Goal: Navigation & Orientation: Find specific page/section

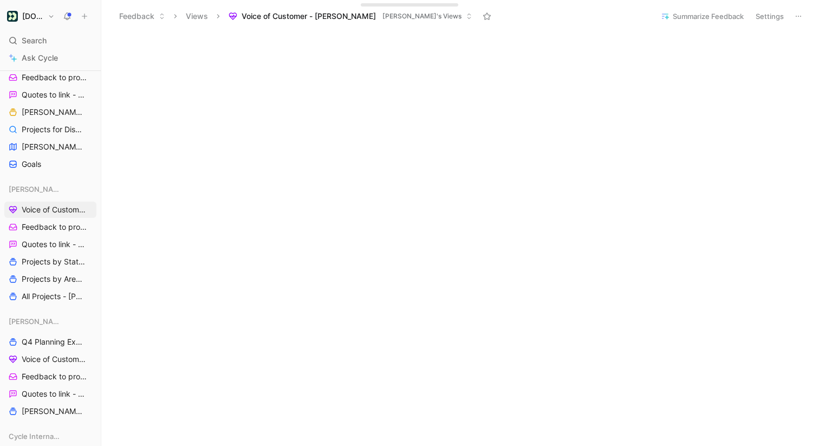
scroll to position [316, 0]
click at [41, 282] on span "Projects by Area - [PERSON_NAME]" at bounding box center [52, 278] width 60 height 11
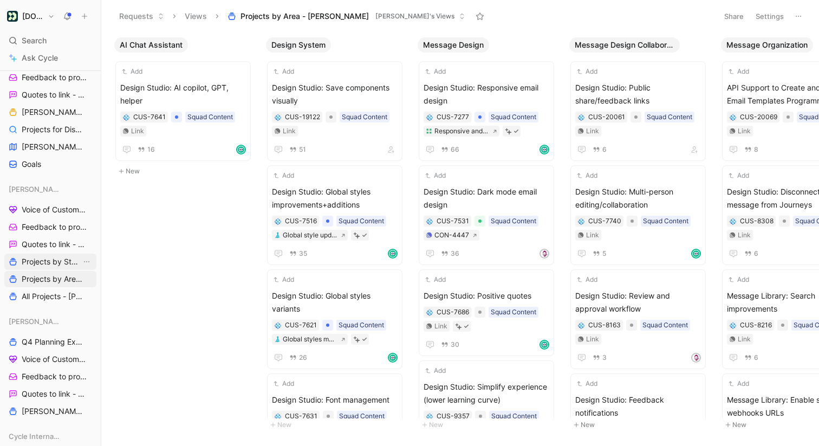
click at [53, 259] on span "Projects by Status - [PERSON_NAME]" at bounding box center [52, 261] width 60 height 11
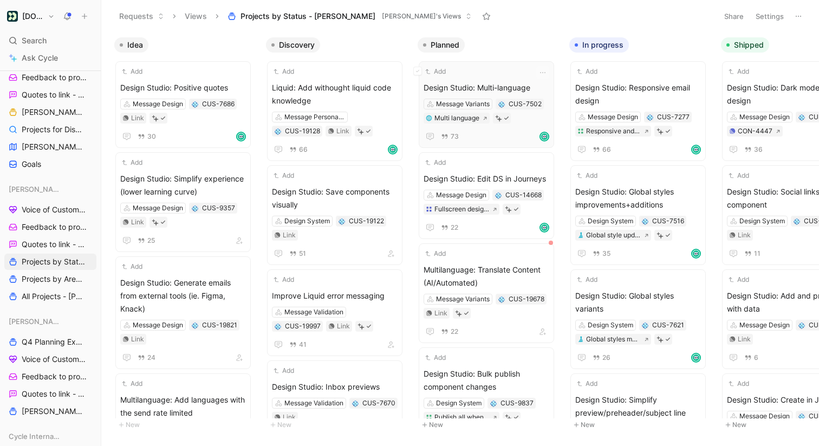
click at [517, 79] on div "Add Design Studio: Multi-language Message Variants CUS-7502 Multi language 73" at bounding box center [486, 104] width 126 height 77
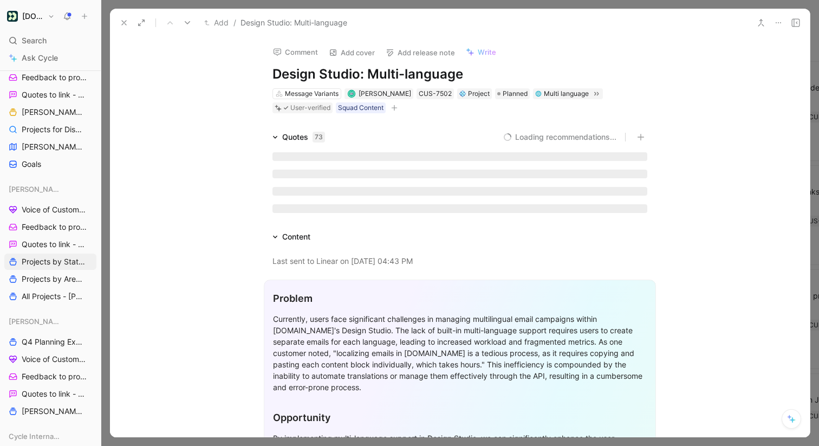
click at [778, 21] on icon at bounding box center [778, 22] width 9 height 9
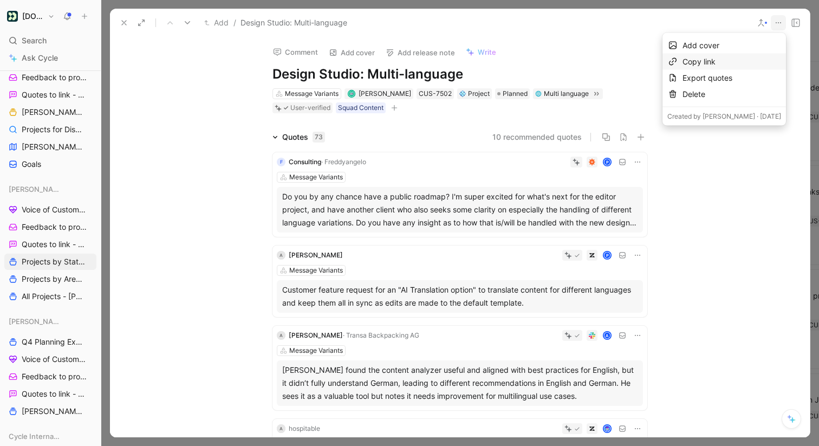
click at [726, 55] on div "Copy link" at bounding box center [731, 61] width 99 height 13
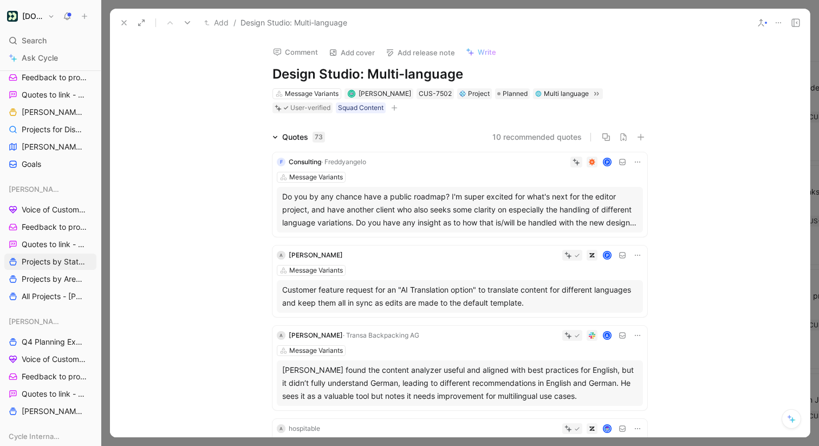
click at [121, 22] on icon at bounding box center [124, 22] width 9 height 9
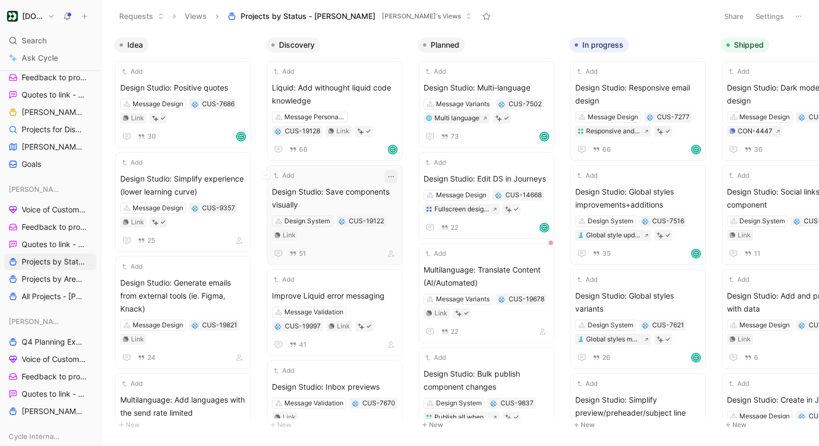
click at [394, 178] on icon "button" at bounding box center [391, 176] width 9 height 9
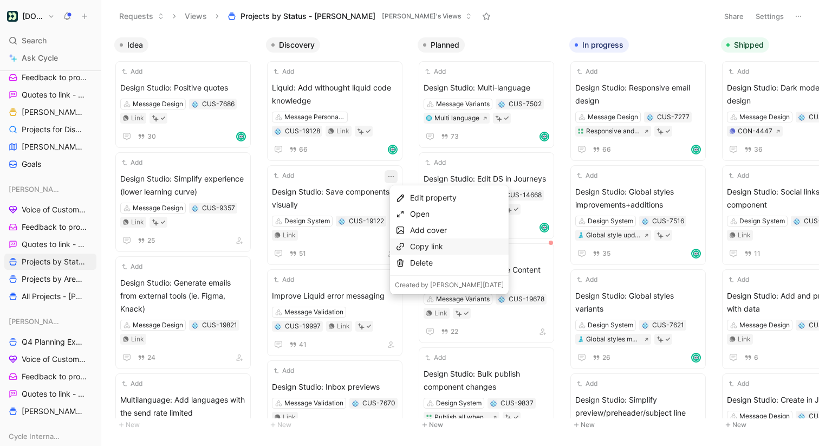
click at [420, 244] on div "Copy link" at bounding box center [457, 246] width 94 height 13
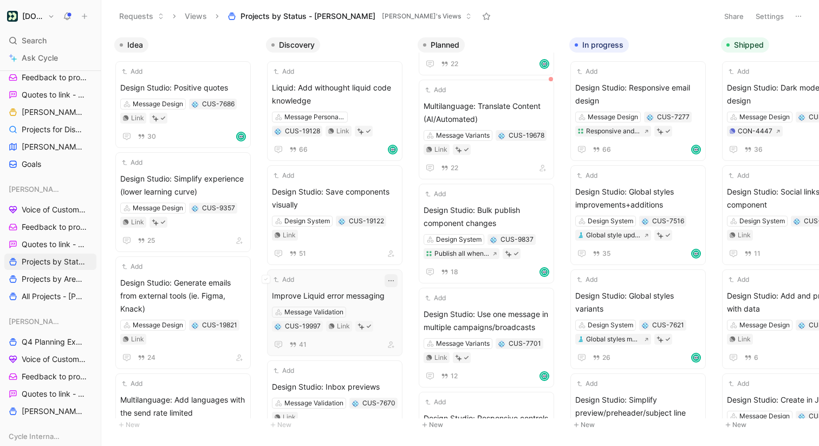
click at [395, 283] on icon "button" at bounding box center [391, 280] width 9 height 9
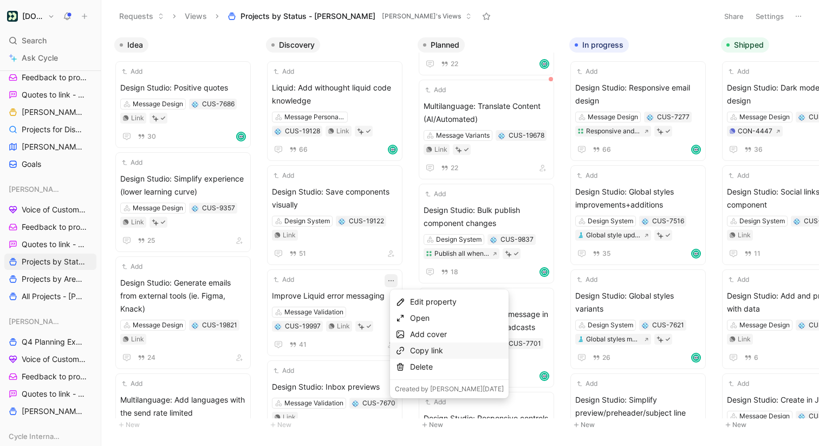
click at [423, 349] on div "Copy link" at bounding box center [457, 350] width 94 height 13
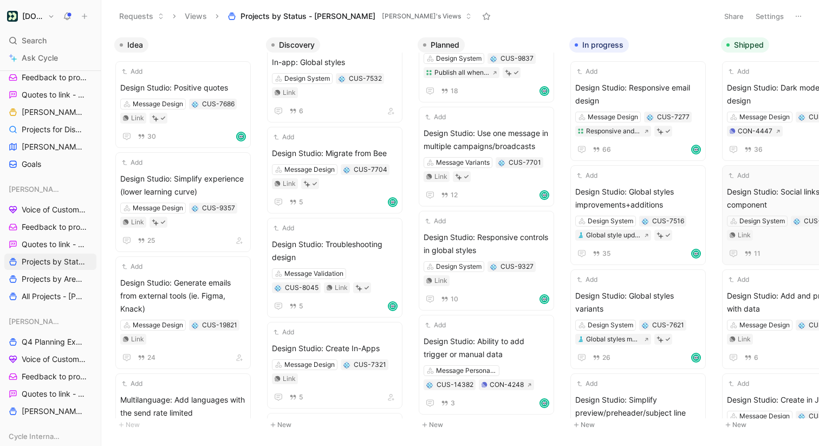
scroll to position [662, 0]
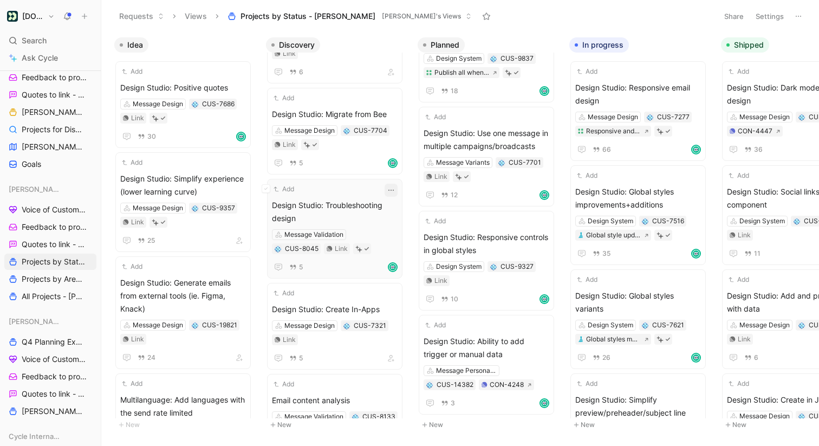
click at [395, 191] on icon "button" at bounding box center [391, 190] width 9 height 9
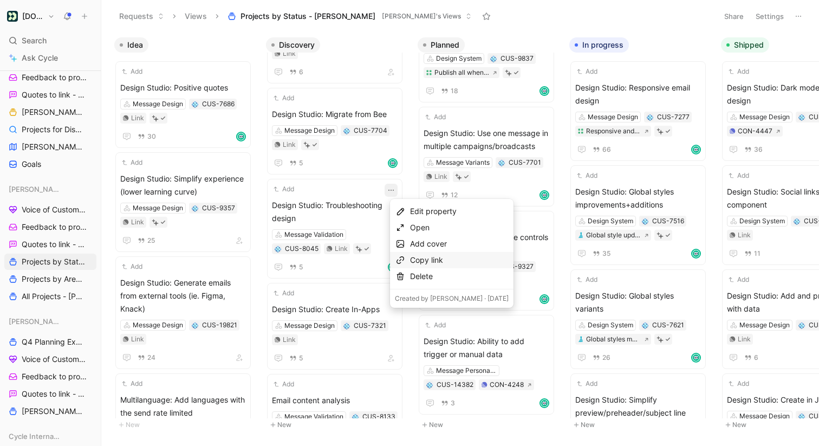
click at [420, 261] on div "Copy link" at bounding box center [459, 259] width 99 height 13
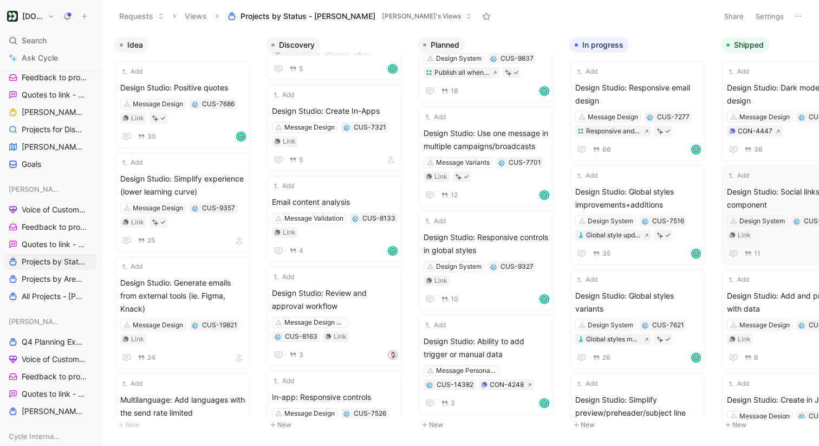
scroll to position [865, 0]
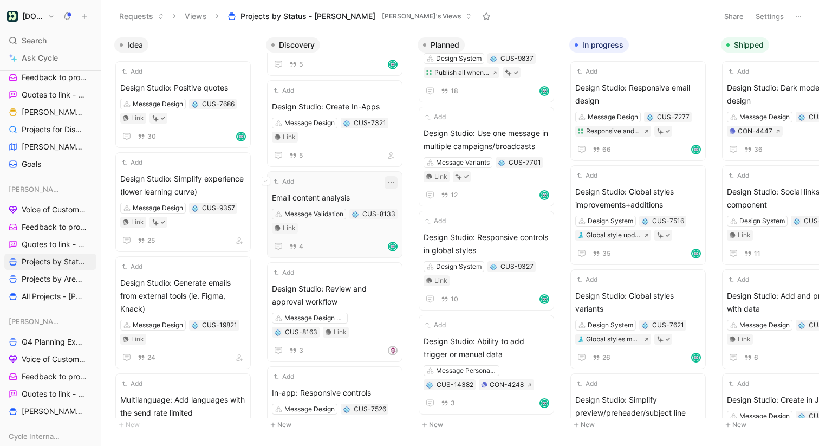
click at [395, 184] on icon "button" at bounding box center [391, 182] width 9 height 9
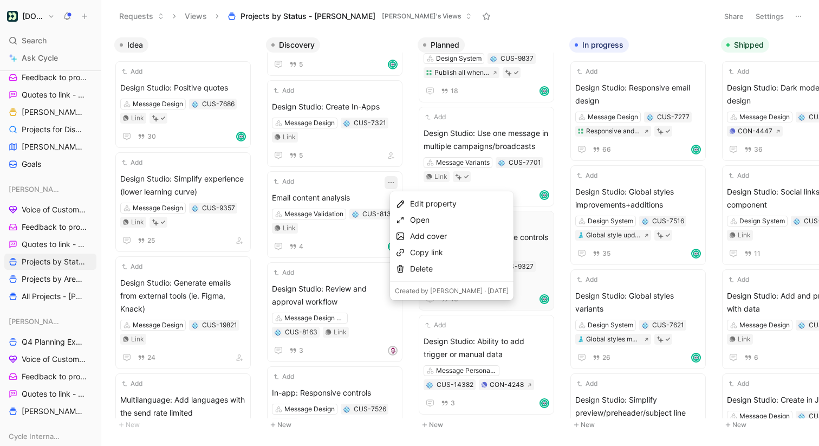
click at [423, 249] on div "Copy link" at bounding box center [459, 252] width 99 height 13
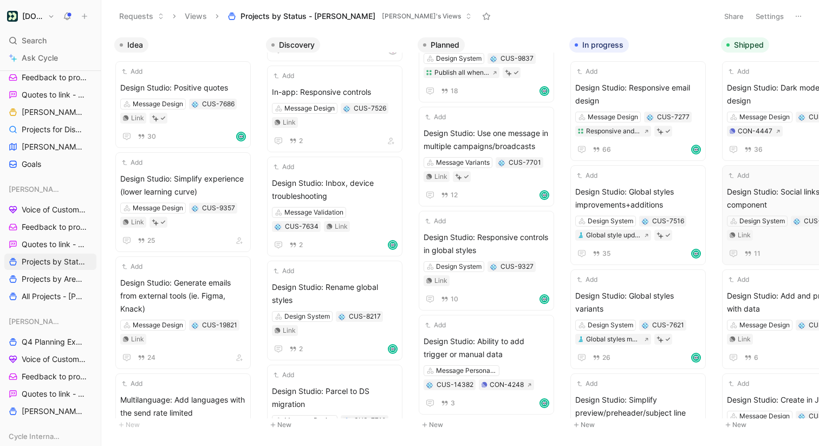
scroll to position [0, 4]
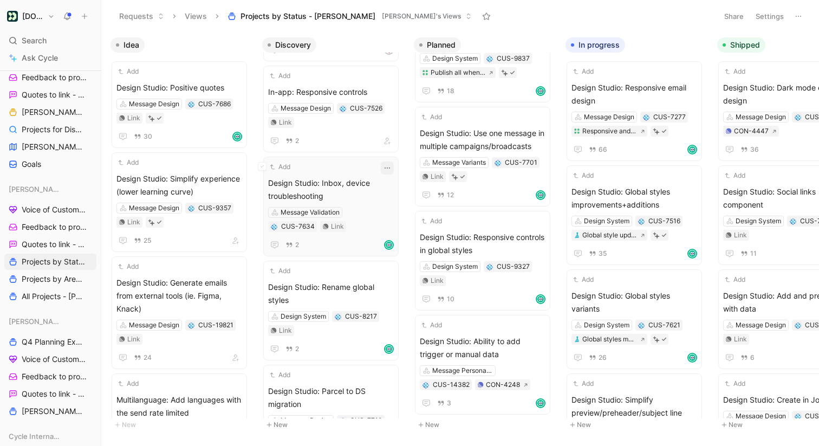
click at [390, 168] on icon "button" at bounding box center [386, 167] width 5 height 1
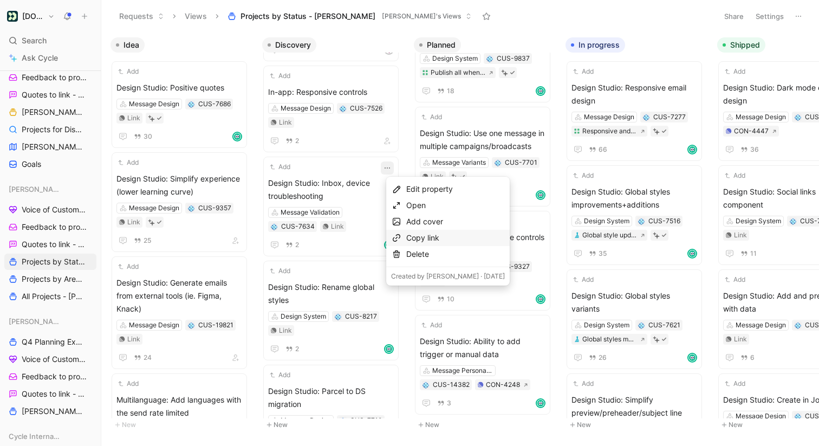
click at [413, 234] on div "Copy link" at bounding box center [455, 237] width 99 height 13
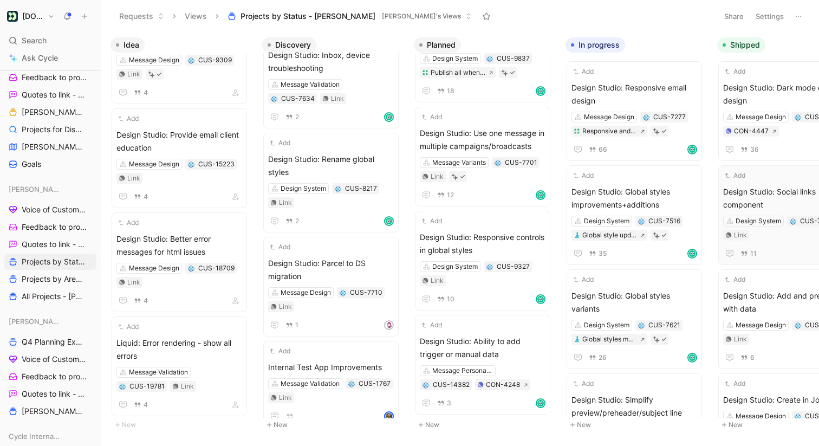
scroll to position [2821, 0]
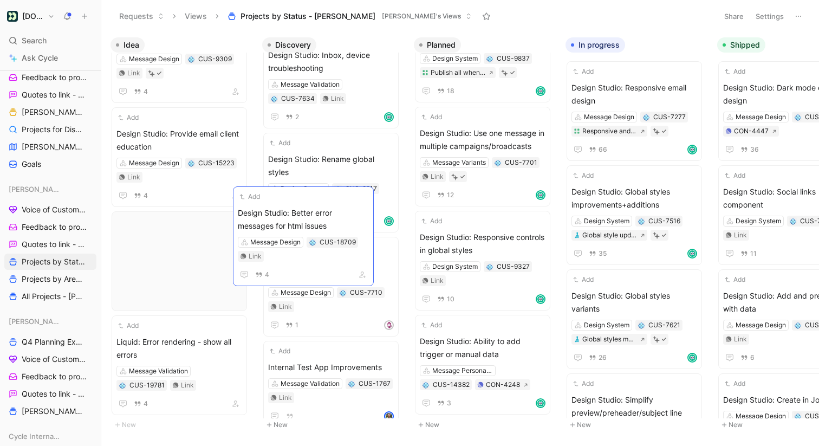
drag, startPoint x: 209, startPoint y: 214, endPoint x: 330, endPoint y: 202, distance: 121.9
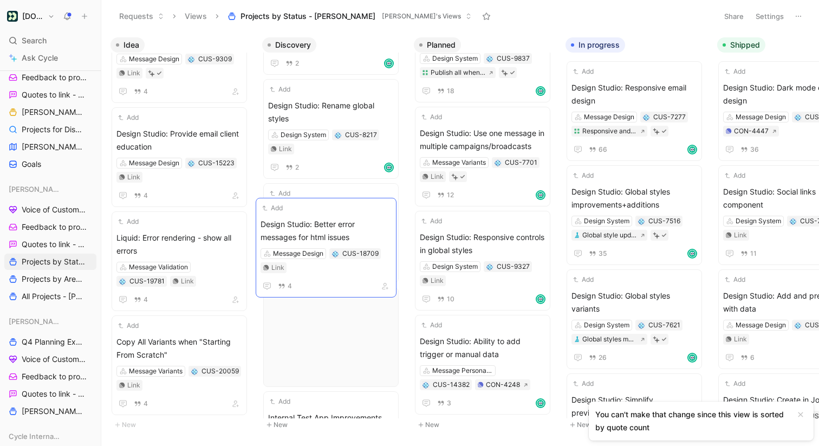
scroll to position [1208, 0]
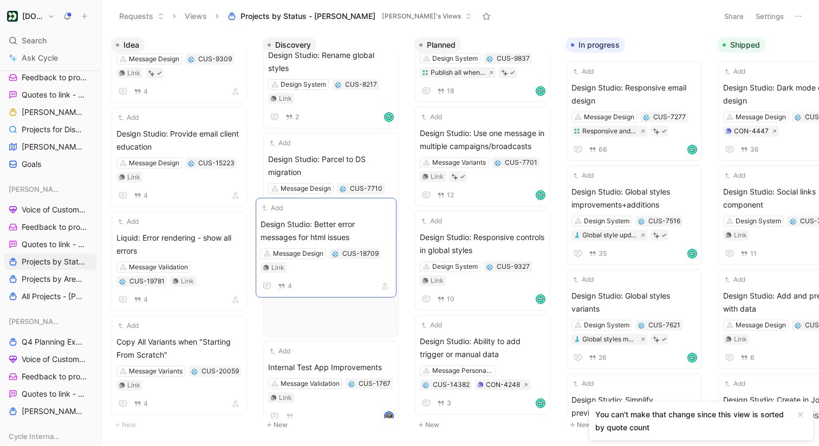
drag, startPoint x: 179, startPoint y: 231, endPoint x: 323, endPoint y: 230, distance: 144.0
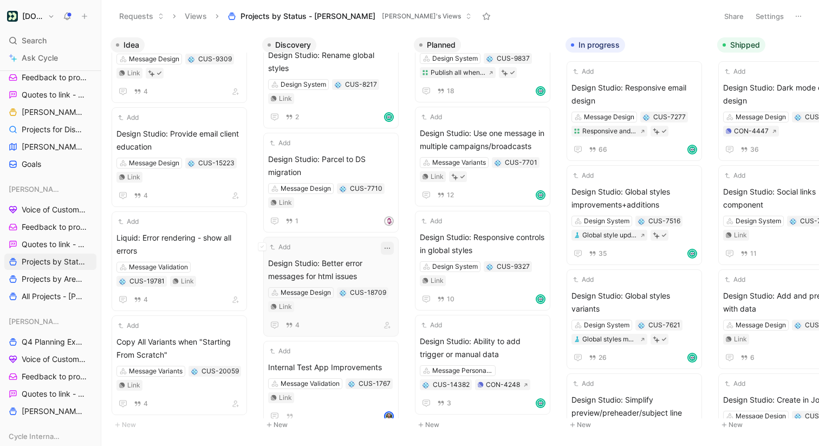
click at [391, 244] on icon "button" at bounding box center [387, 248] width 9 height 9
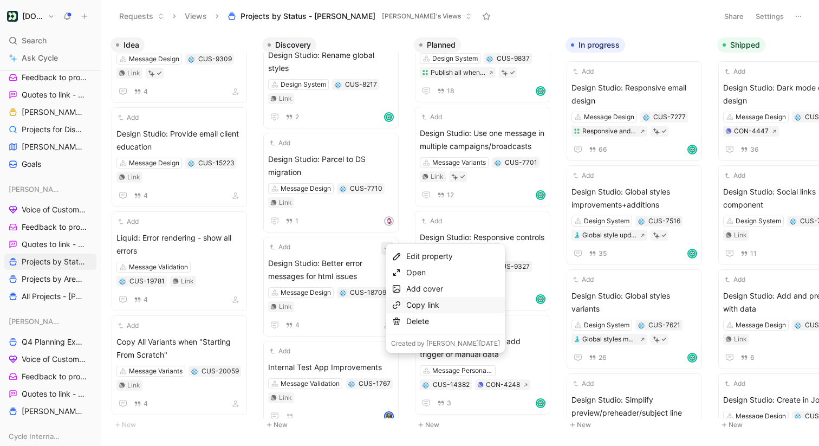
click at [415, 298] on div "Copy link" at bounding box center [453, 304] width 94 height 13
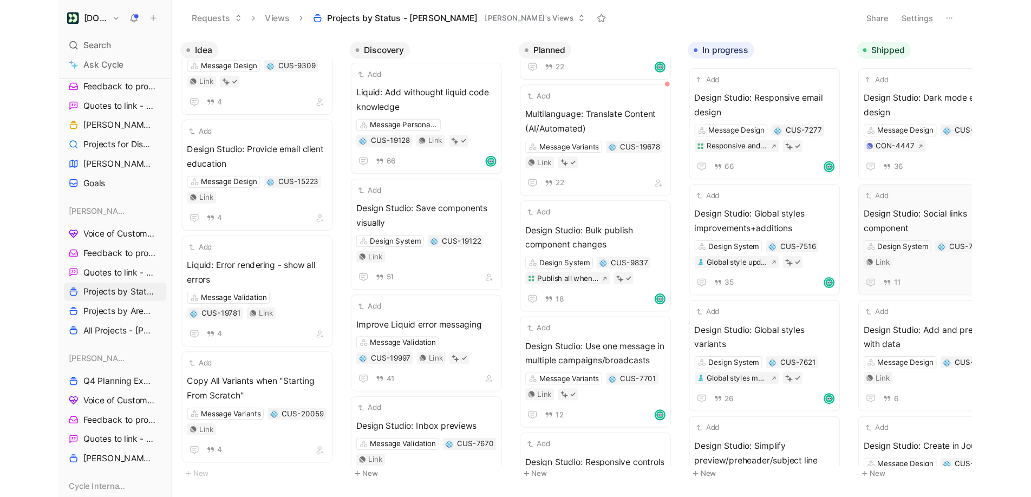
scroll to position [0, 0]
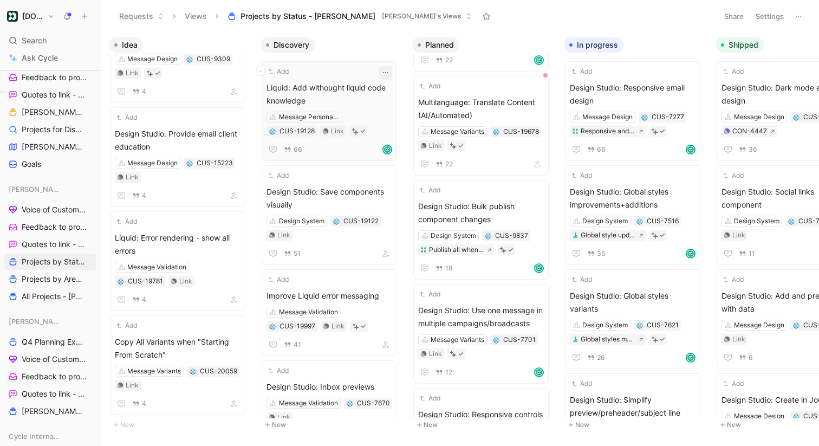
click at [390, 71] on icon "button" at bounding box center [385, 72] width 9 height 9
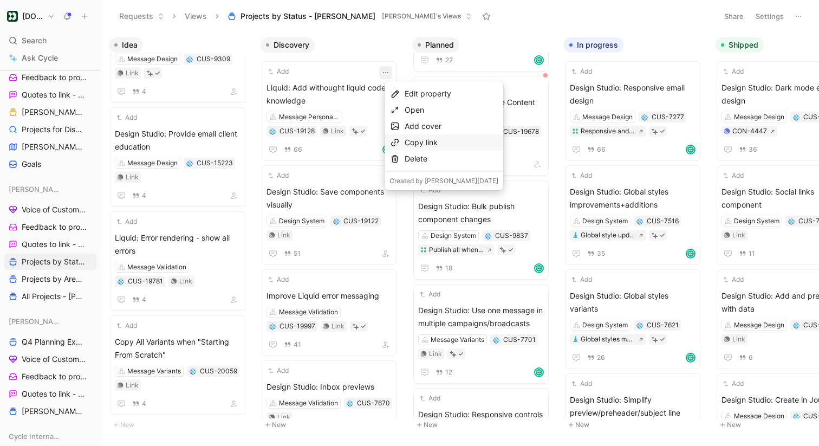
click at [417, 144] on div "Copy link" at bounding box center [451, 142] width 94 height 13
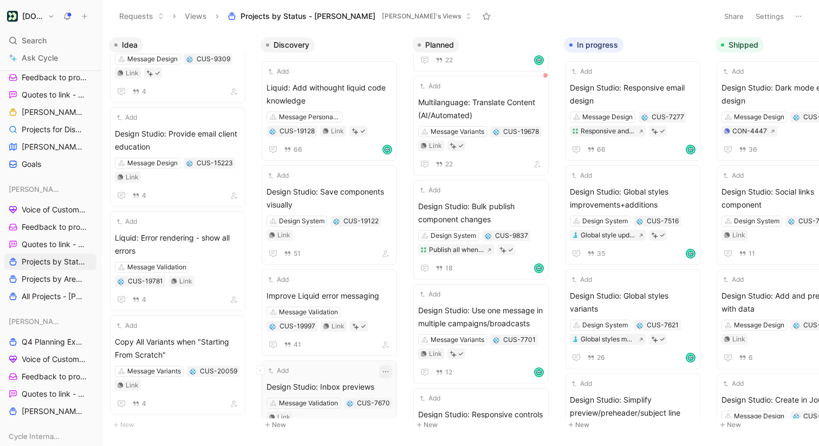
click at [390, 370] on icon "button" at bounding box center [385, 371] width 9 height 9
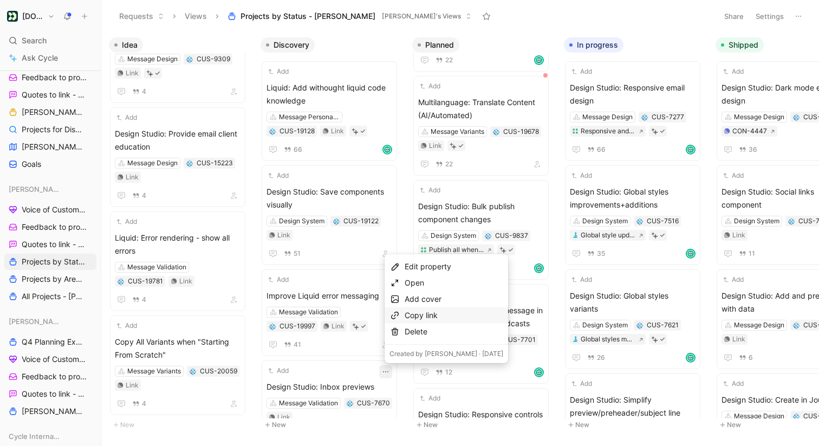
click at [411, 318] on div "Copy link" at bounding box center [453, 315] width 99 height 13
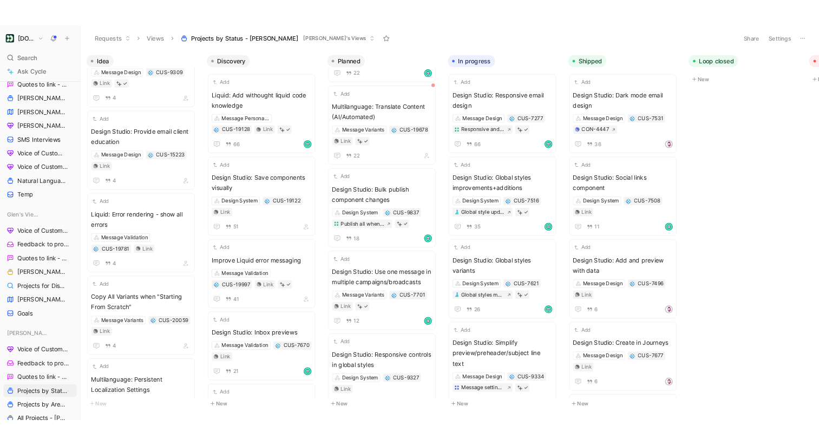
scroll to position [475, 0]
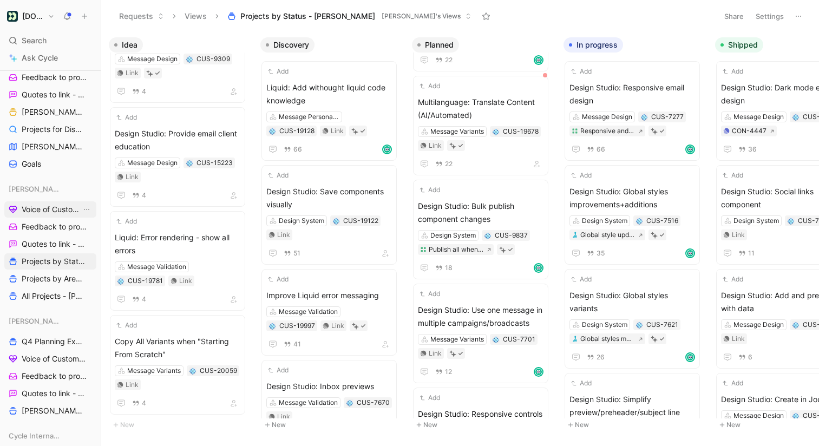
click at [60, 212] on span "Voice of Customer - [PERSON_NAME]" at bounding box center [52, 209] width 60 height 11
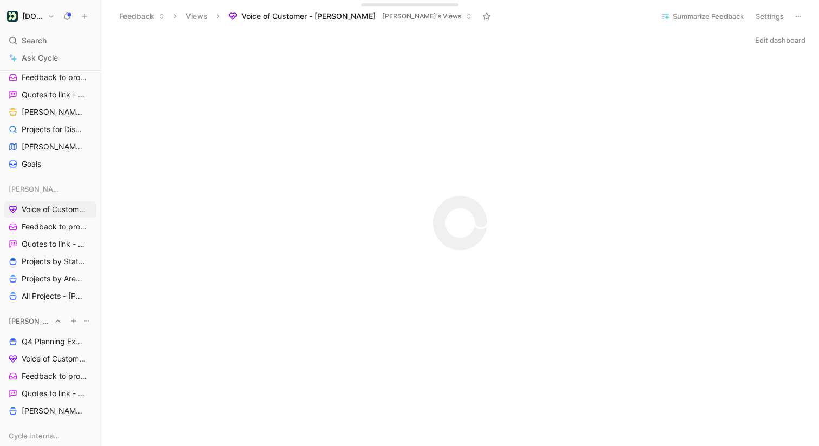
click at [56, 320] on icon at bounding box center [58, 321] width 8 height 8
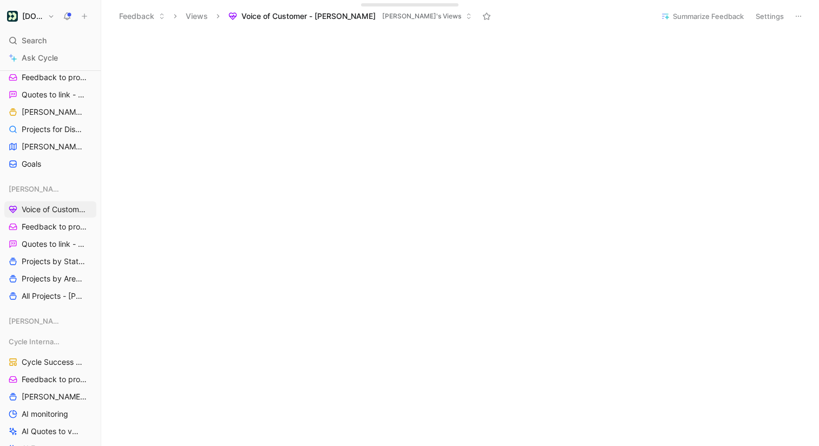
scroll to position [214, 0]
click at [49, 244] on span "Quotes to link - [PERSON_NAME]" at bounding box center [52, 244] width 60 height 11
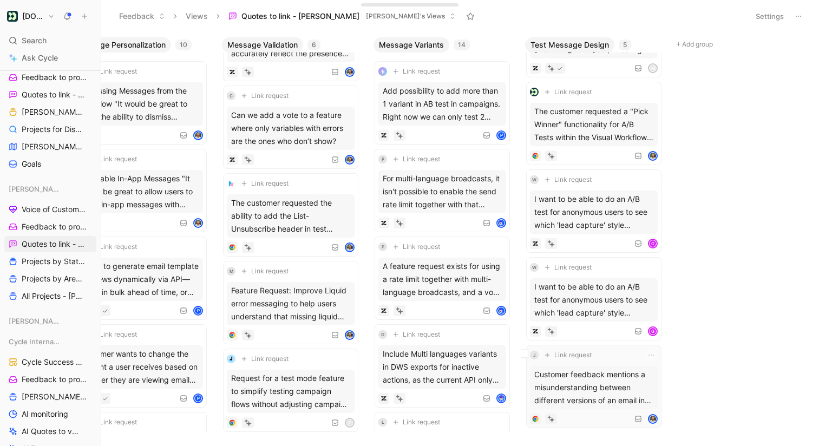
scroll to position [0, 652]
click at [615, 356] on div "J Link request" at bounding box center [592, 355] width 128 height 13
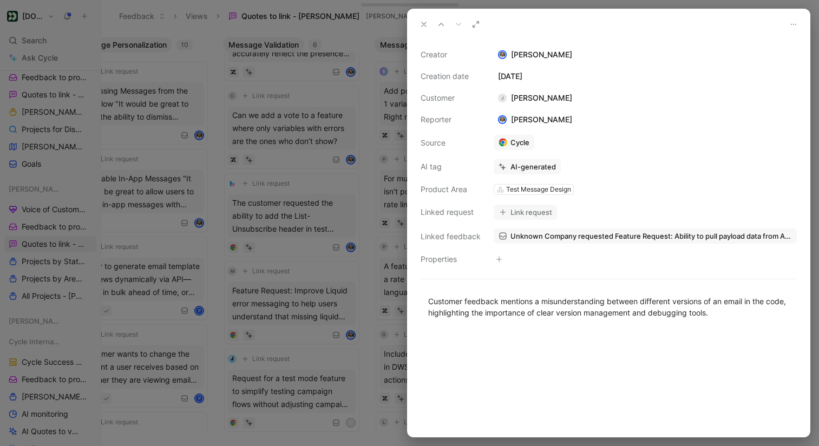
click at [420, 22] on icon at bounding box center [424, 24] width 9 height 9
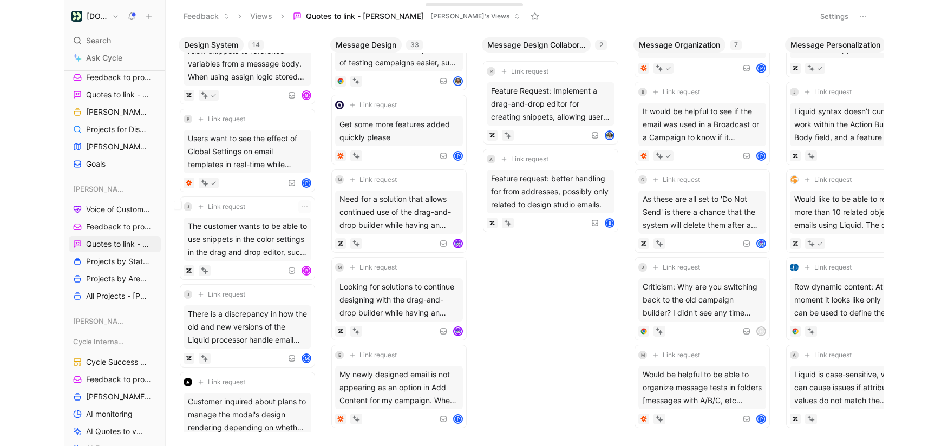
scroll to position [571, 0]
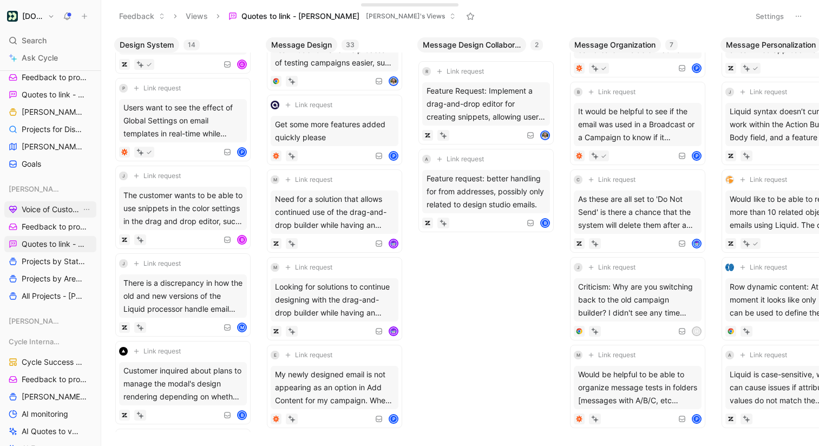
click at [61, 209] on span "Voice of Customer - [PERSON_NAME]" at bounding box center [52, 209] width 60 height 11
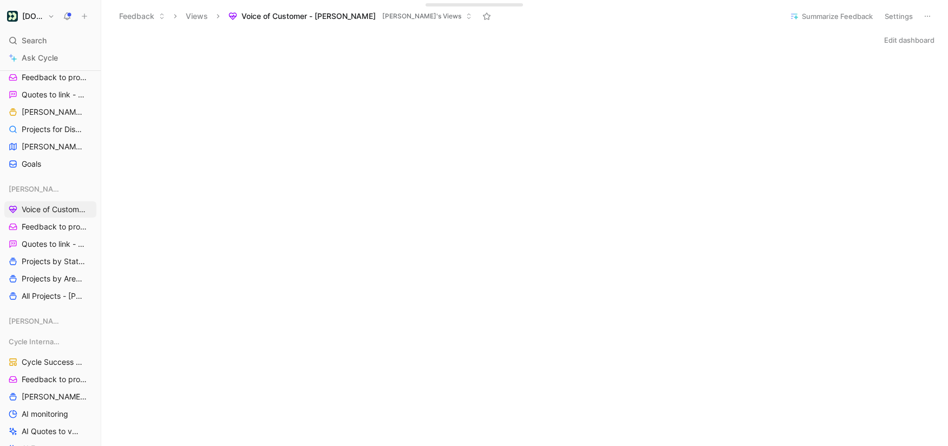
click at [818, 43] on button "Edit dashboard" at bounding box center [909, 39] width 60 height 15
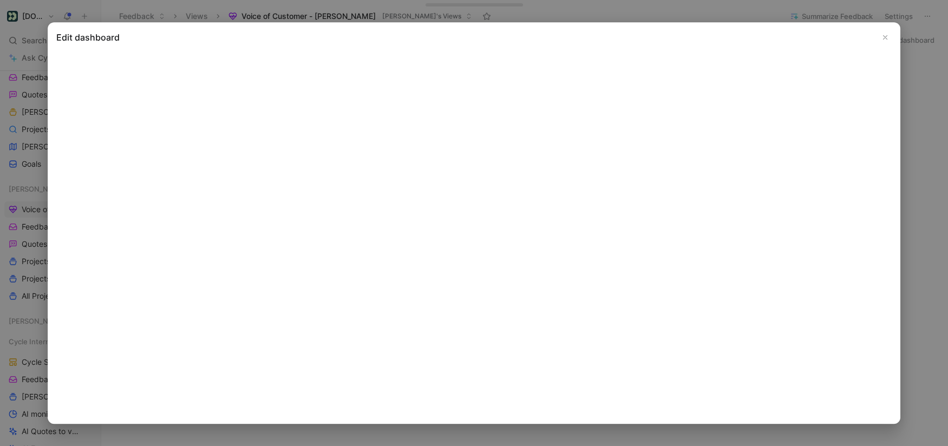
drag, startPoint x: 894, startPoint y: 421, endPoint x: 903, endPoint y: 447, distance: 27.1
click at [818, 445] on html "[DOMAIN_NAME] Search ⌘ K Ask Cycle Workspace Home G then H Feedback G then F Re…" at bounding box center [474, 223] width 948 height 446
click at [224, 31] on h2 "Edit dashboard" at bounding box center [474, 37] width 836 height 13
click at [180, 43] on h2 "Edit dashboard" at bounding box center [474, 37] width 836 height 13
click at [157, 38] on h2 "Edit dashboard" at bounding box center [474, 37] width 836 height 13
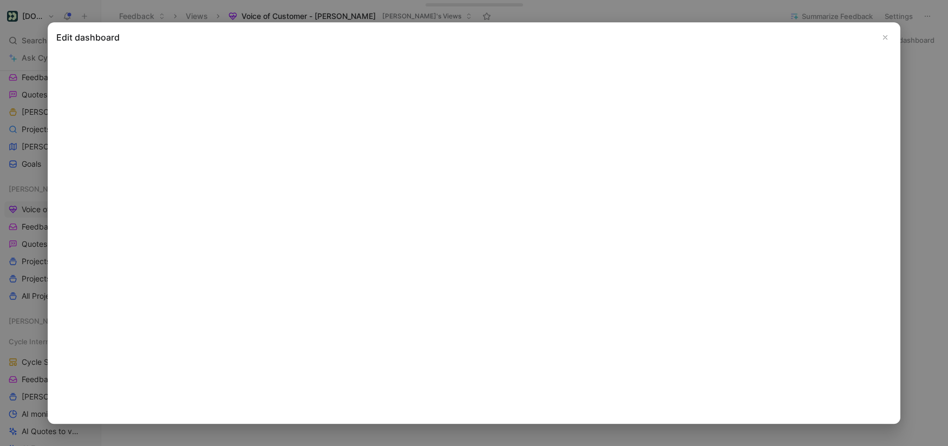
click at [711, 43] on h2 "Edit dashboard" at bounding box center [474, 37] width 836 height 13
click at [818, 37] on icon "Close" at bounding box center [885, 38] width 8 height 8
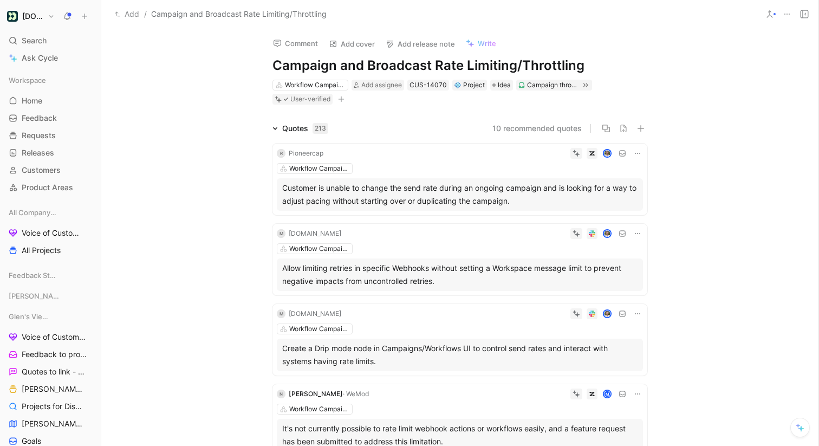
click at [42, 293] on span "[PERSON_NAME] Views" at bounding box center [30, 295] width 42 height 11
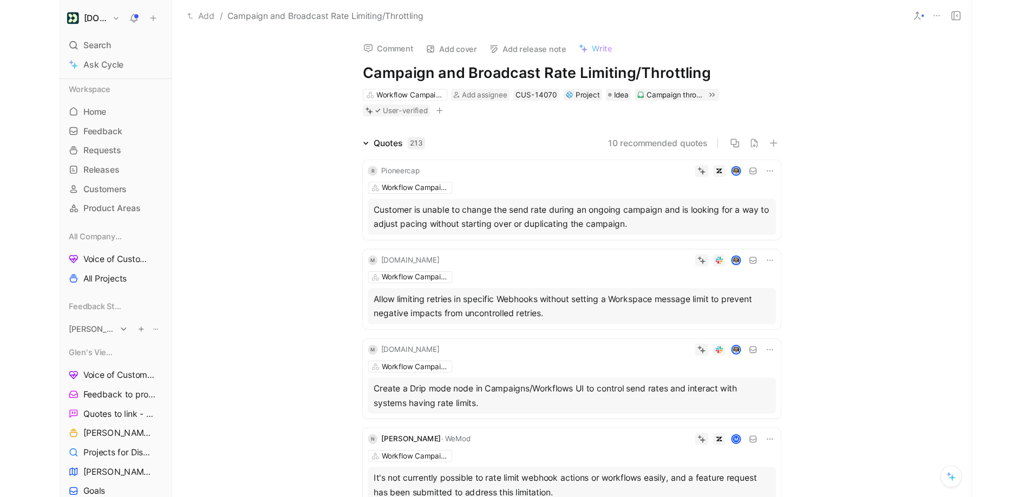
scroll to position [0, 0]
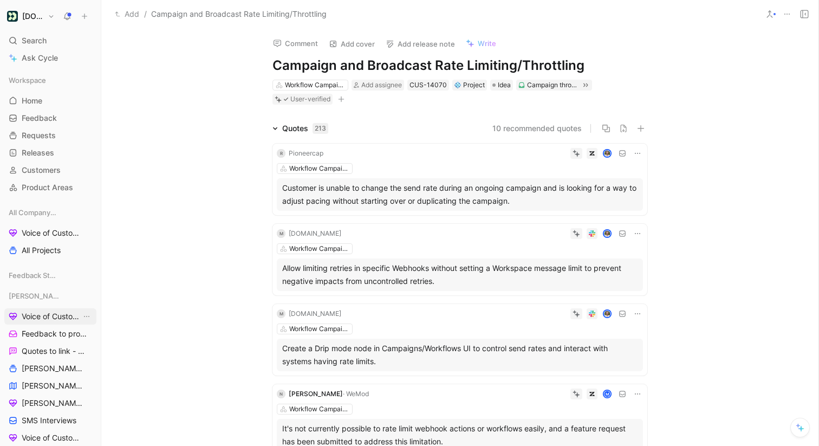
click at [45, 316] on span "Voice of Customer - [PERSON_NAME]" at bounding box center [52, 316] width 60 height 11
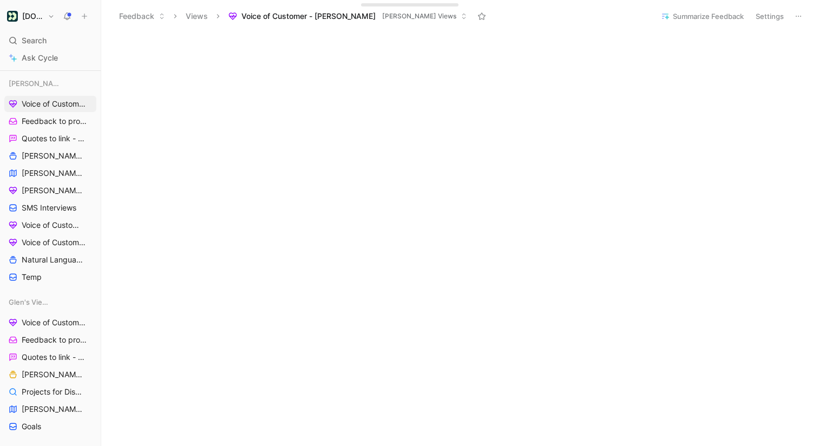
scroll to position [345, 0]
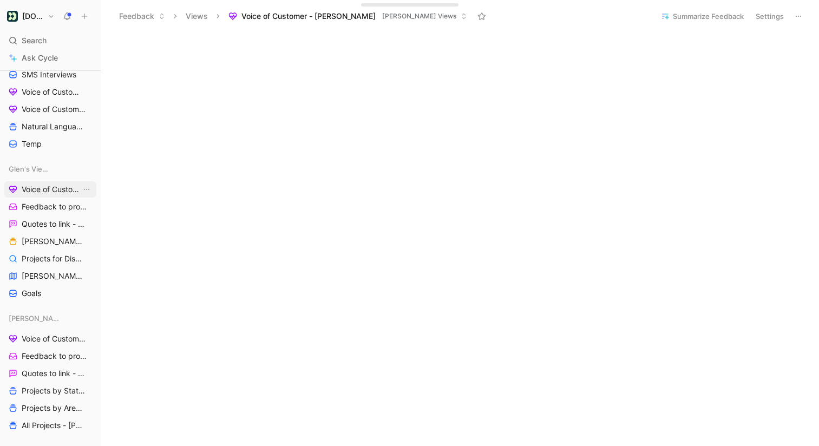
click at [55, 186] on span "Voice of Customer - [PERSON_NAME]" at bounding box center [52, 189] width 60 height 11
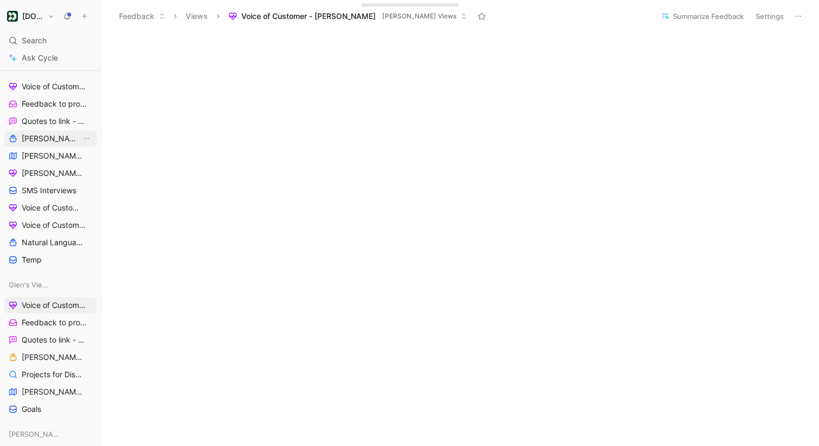
scroll to position [224, 0]
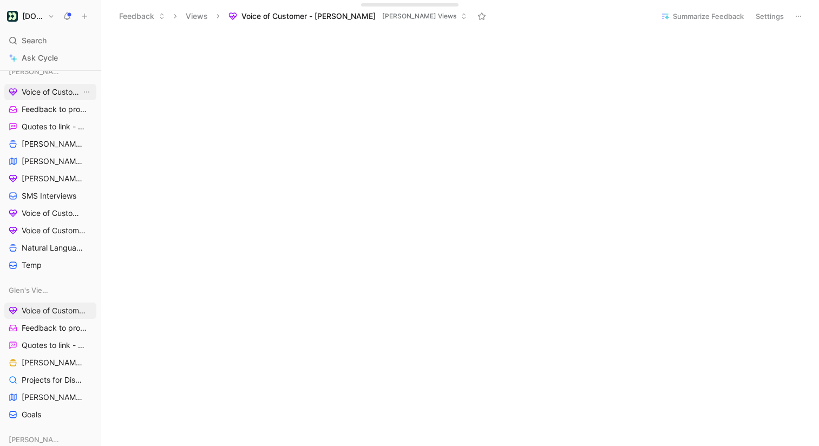
click at [49, 92] on span "Voice of Customer - [PERSON_NAME]" at bounding box center [52, 92] width 60 height 11
click at [48, 305] on link "Voice of Customer - [PERSON_NAME]" at bounding box center [50, 311] width 92 height 16
